Goal: Task Accomplishment & Management: Manage account settings

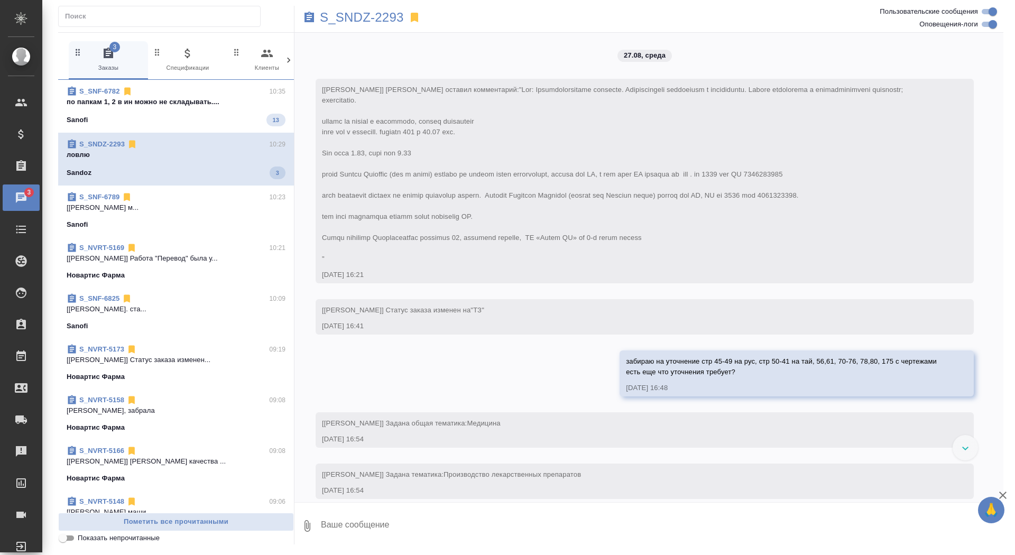
scroll to position [15232, 0]
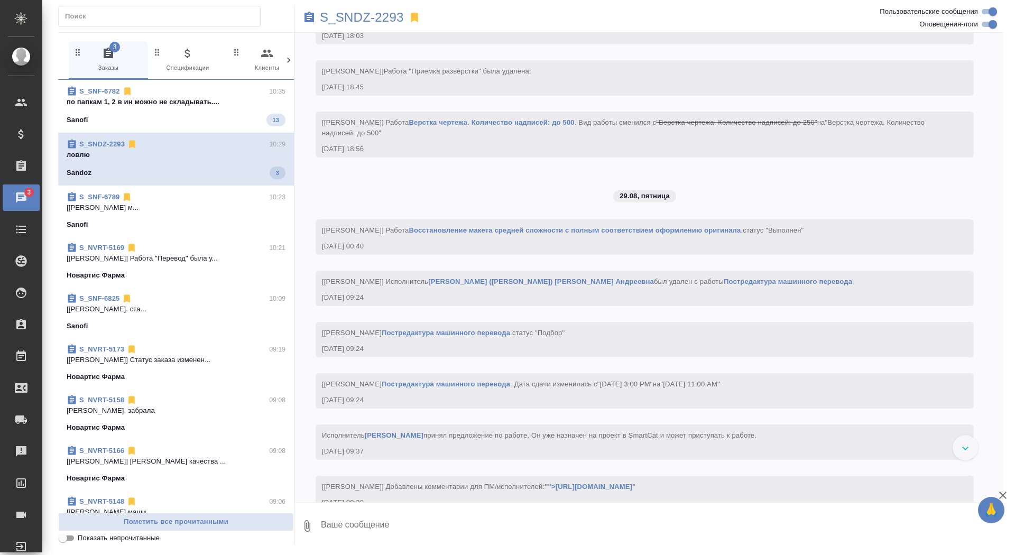
click at [189, 99] on p "по папкам 1, 2 в ин можно не складывать...." at bounding box center [176, 102] width 219 height 11
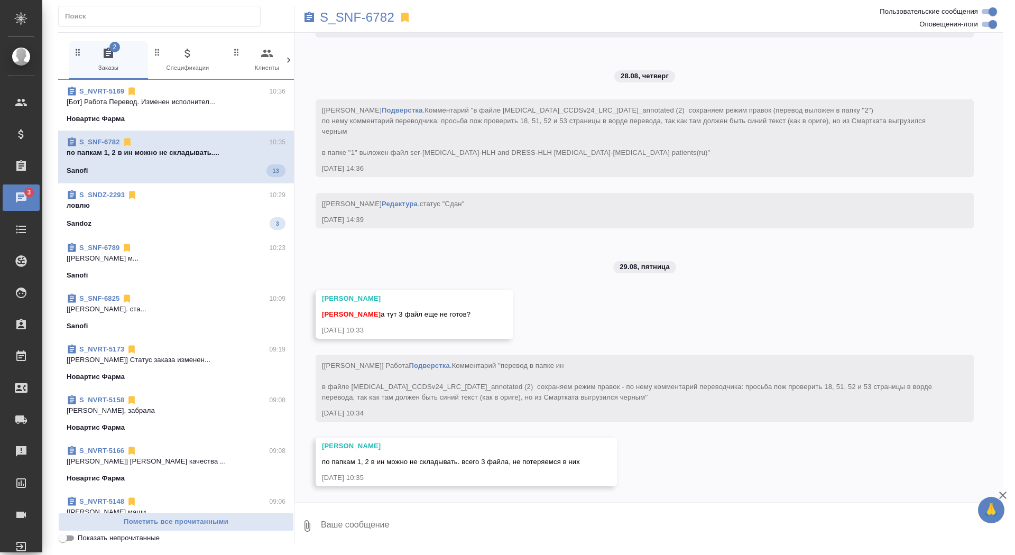
scroll to position [8874, 0]
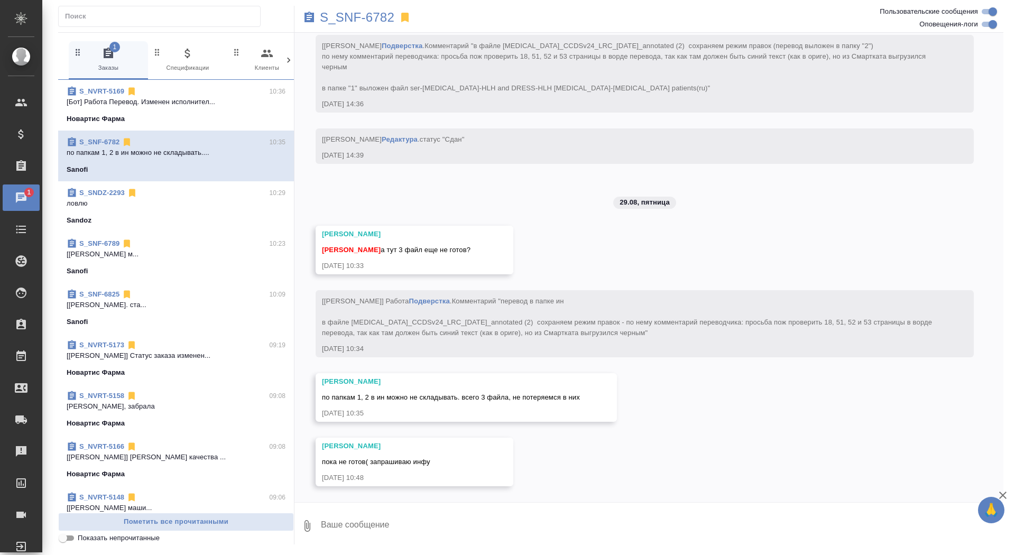
scroll to position [8938, 0]
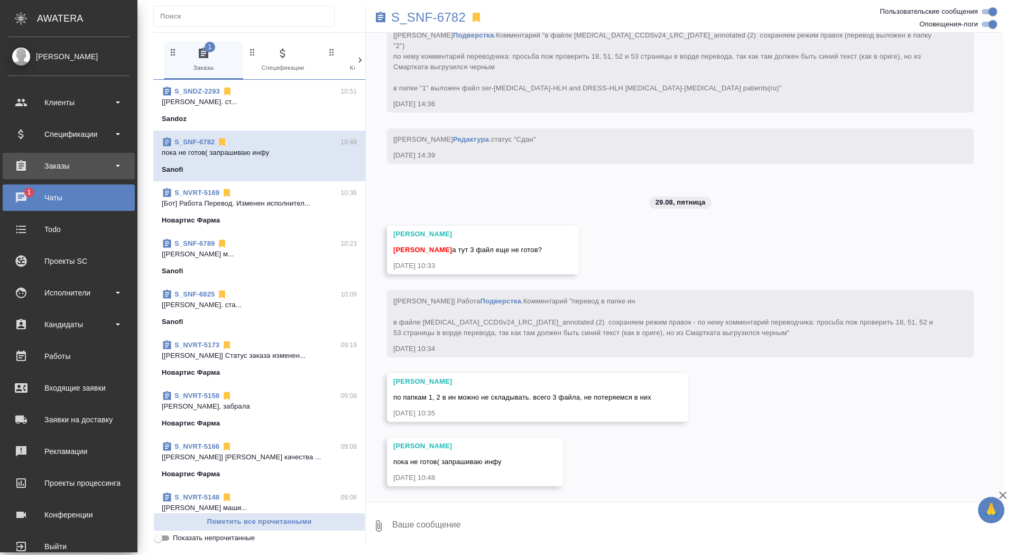
click at [27, 169] on div "Заказы" at bounding box center [69, 166] width 122 height 16
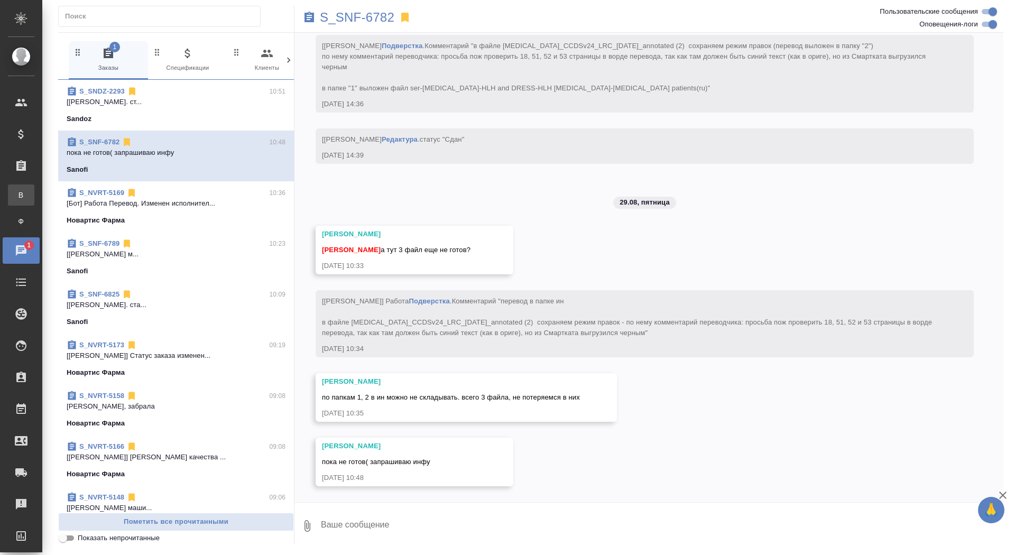
click at [34, 188] on link "В Все заказы" at bounding box center [21, 194] width 26 height 21
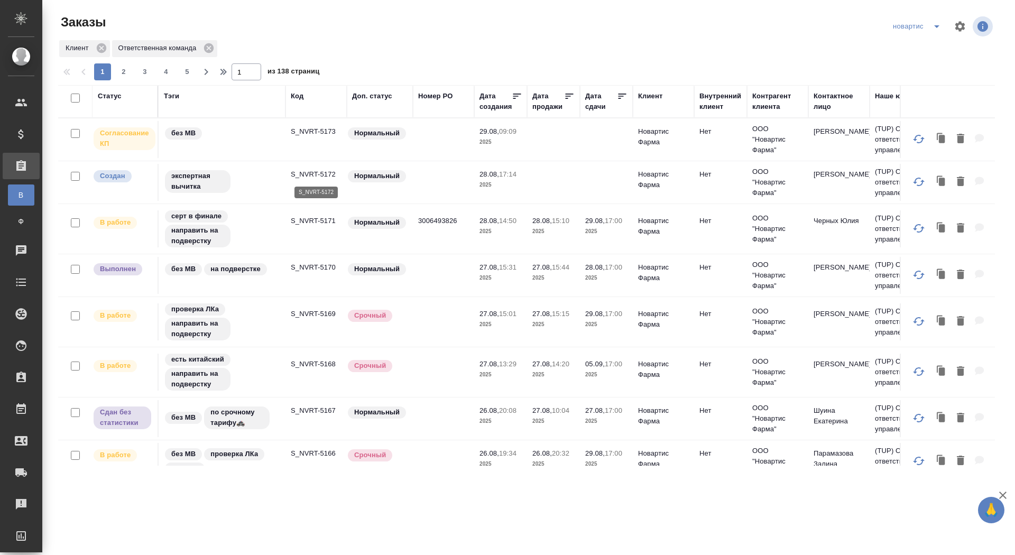
click at [324, 176] on p "S_NVRT-5172" at bounding box center [316, 174] width 51 height 11
click at [940, 26] on icon "split button" at bounding box center [936, 26] width 13 height 13
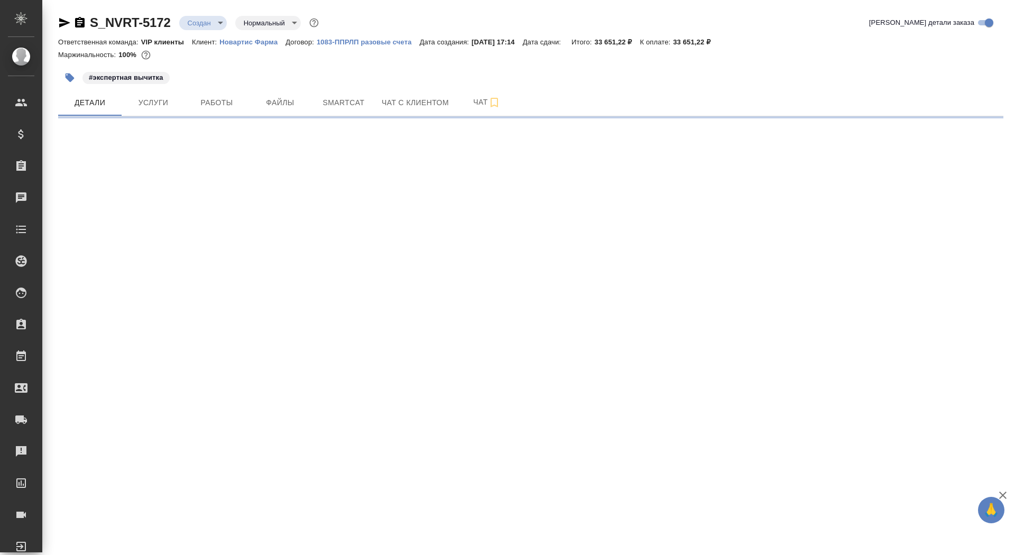
click at [213, 28] on body "🙏 .cls-1 fill:#fff; AWATERA Saydasheva Dilyara Клиенты Спецификации Заказы Чаты…" at bounding box center [507, 277] width 1015 height 555
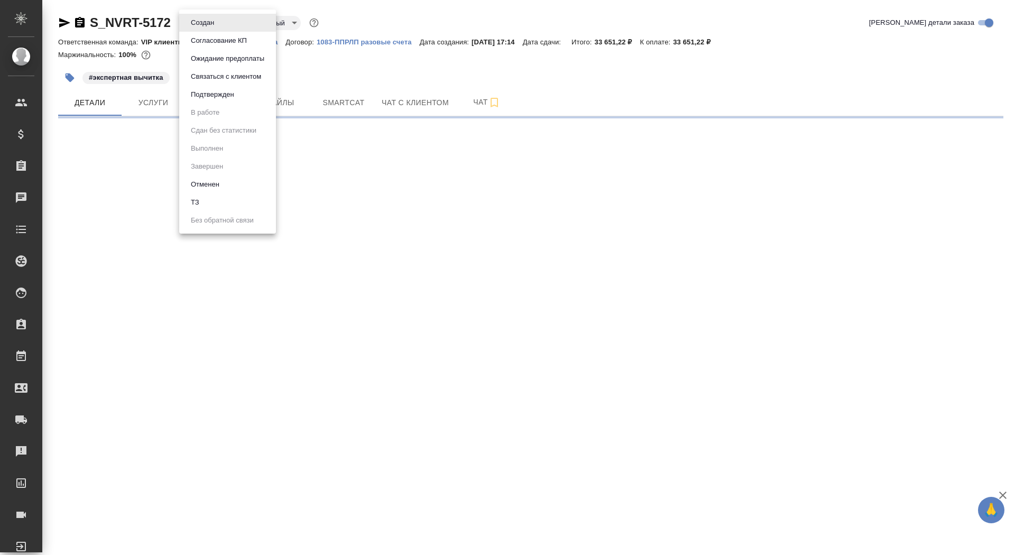
select select "RU"
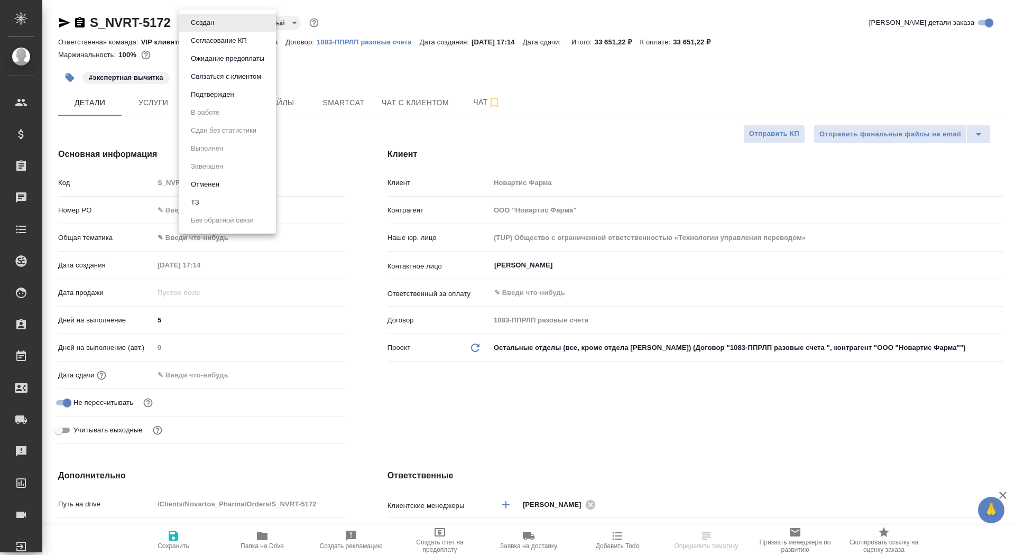
type textarea "x"
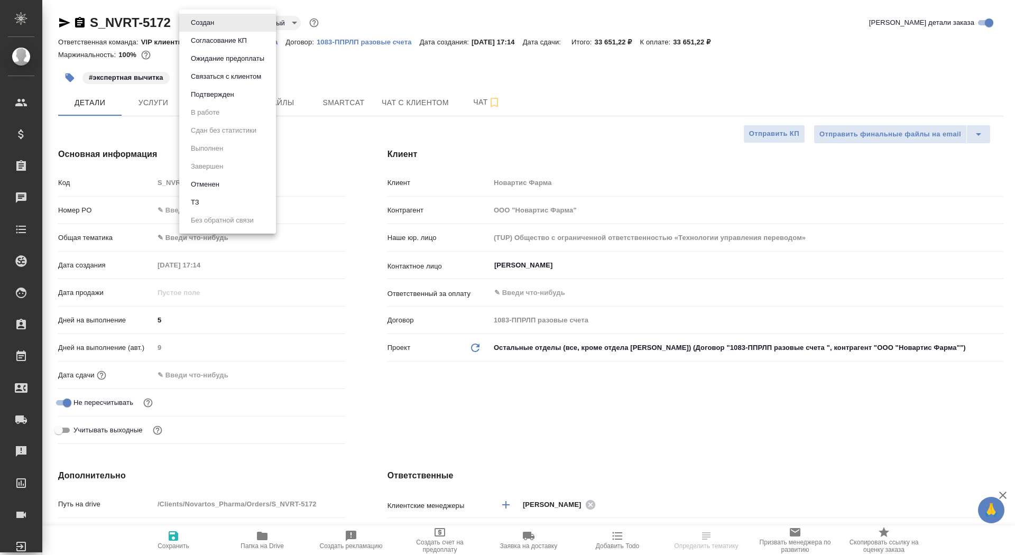
type textarea "x"
click at [217, 29] on button "Согласование КП" at bounding box center [203, 23] width 30 height 12
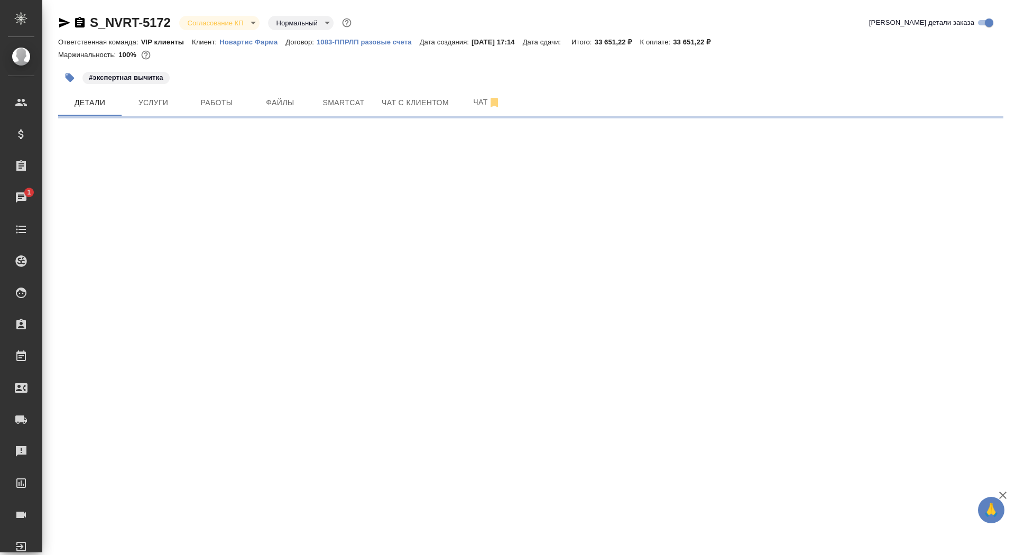
select select "RU"
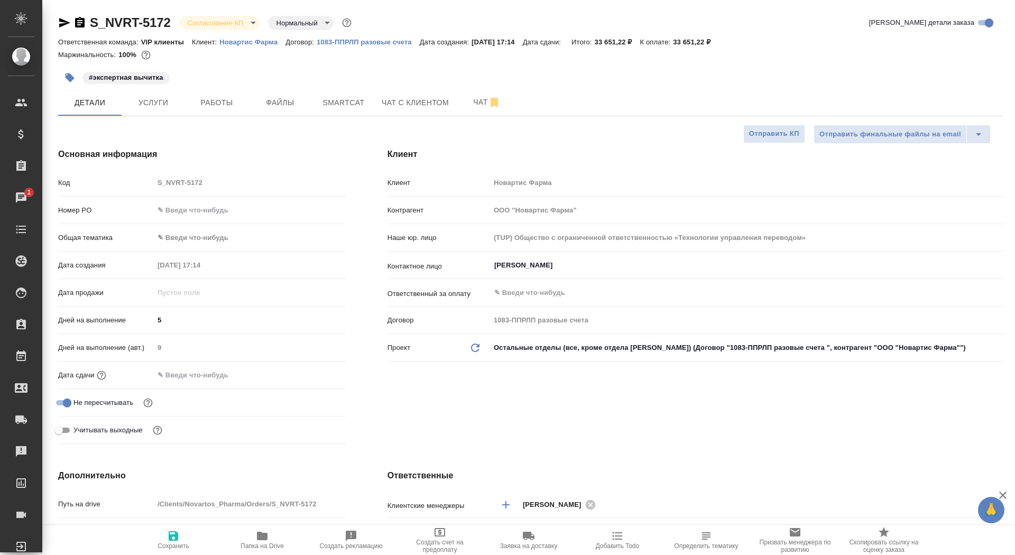
type textarea "x"
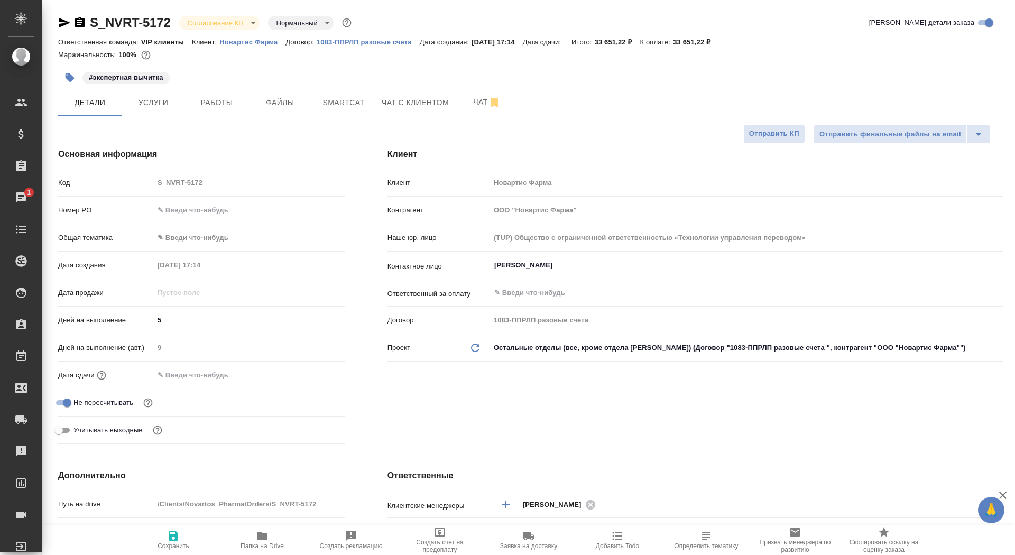
type textarea "x"
